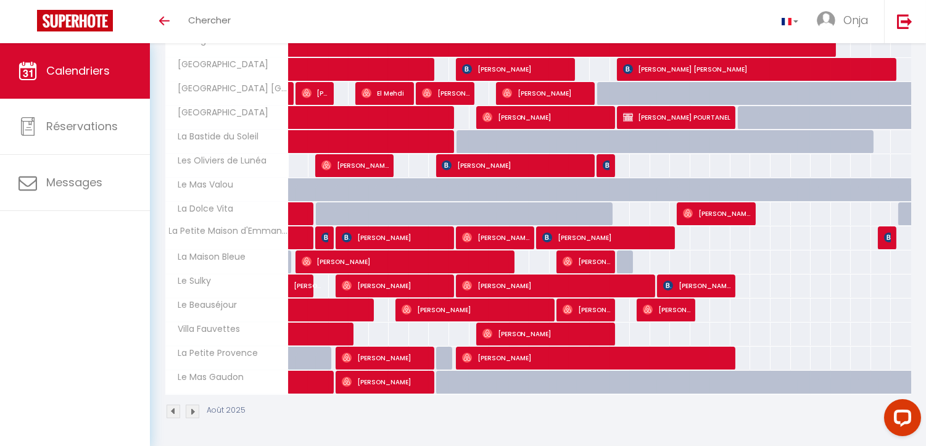
scroll to position [393, 0]
drag, startPoint x: 483, startPoint y: 330, endPoint x: 479, endPoint y: 304, distance: 26.3
click at [483, 329] on img at bounding box center [488, 334] width 10 height 10
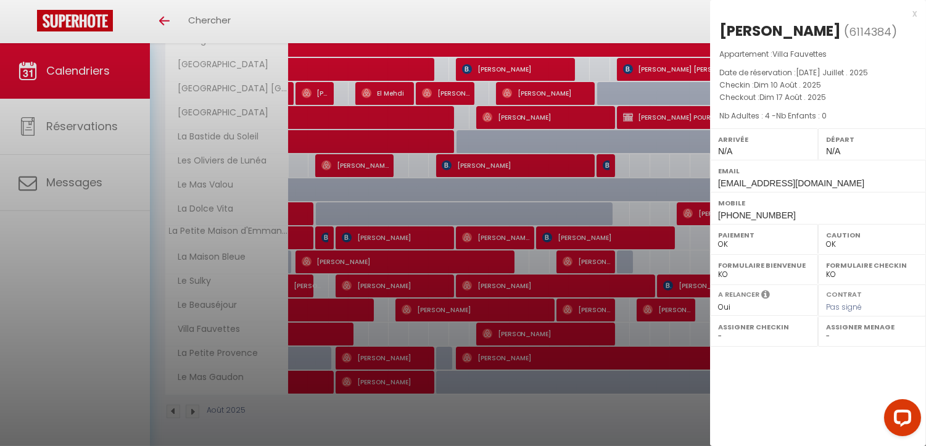
click at [728, 209] on label "Mobile" at bounding box center [818, 203] width 200 height 12
click at [742, 212] on span "+33624023047" at bounding box center [757, 215] width 78 height 10
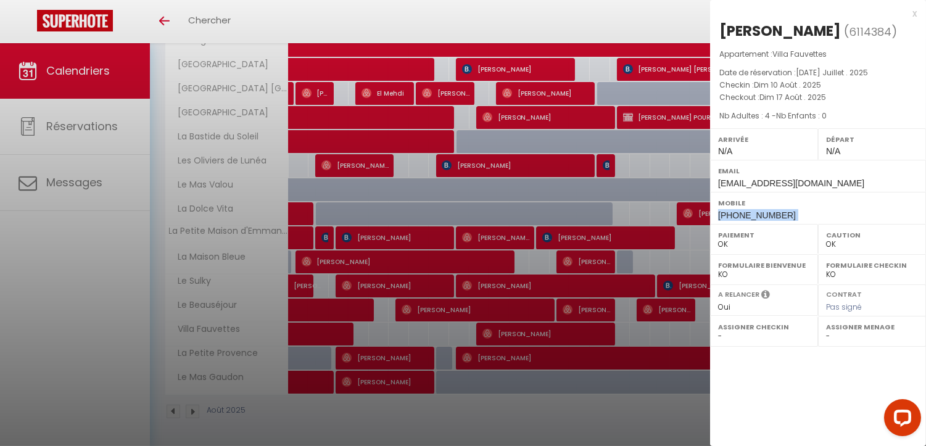
click at [742, 212] on span "+33624023047" at bounding box center [757, 215] width 78 height 10
copy div "+33624023047"
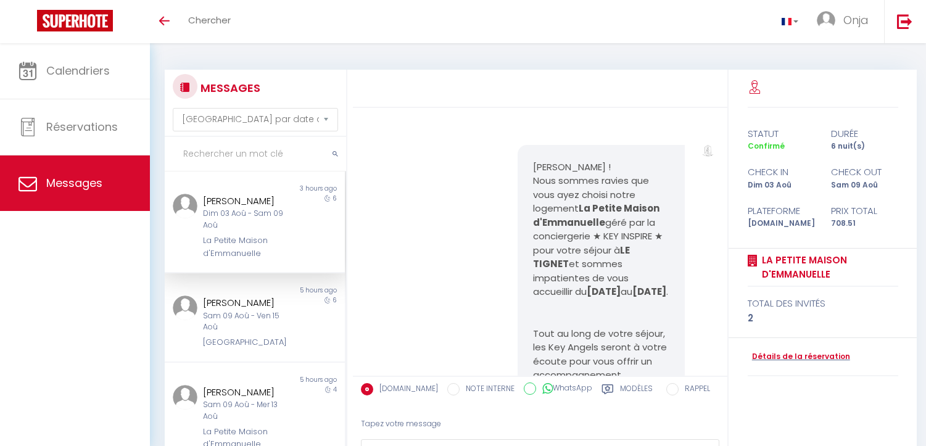
select select "message"
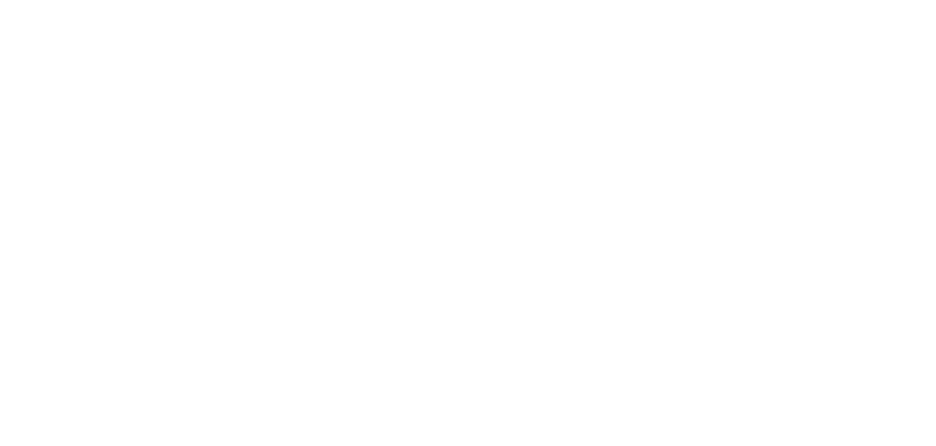
select select "message"
